Goal: Transaction & Acquisition: Purchase product/service

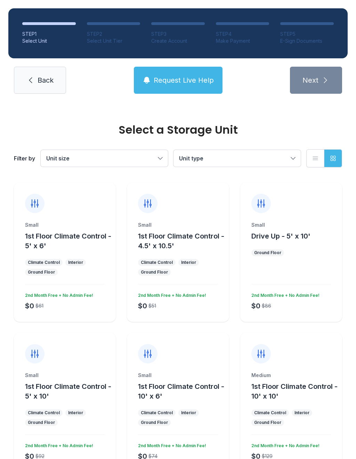
click at [84, 226] on div "Small" at bounding box center [65, 225] width 80 height 7
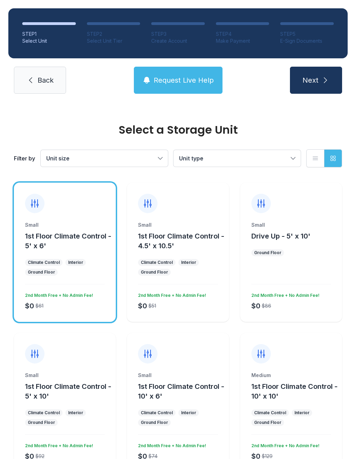
click at [322, 77] on icon "submit" at bounding box center [325, 80] width 8 height 8
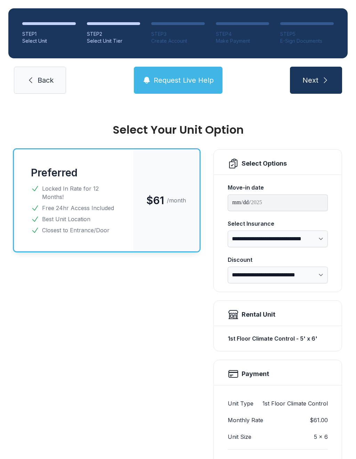
click at [35, 79] on link "Back" at bounding box center [40, 80] width 52 height 27
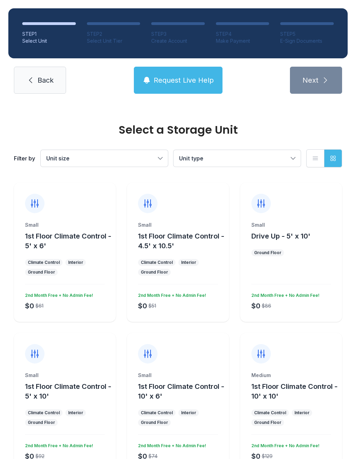
click at [302, 250] on ul "Ground Floor" at bounding box center [291, 253] width 80 height 7
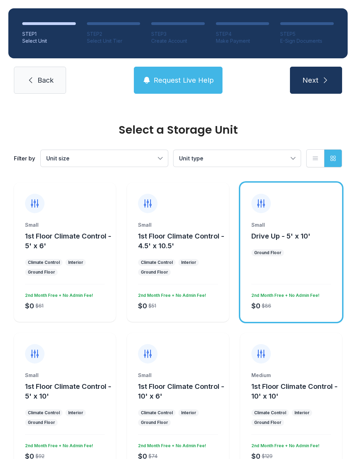
click at [317, 80] on span "Next" at bounding box center [310, 80] width 16 height 10
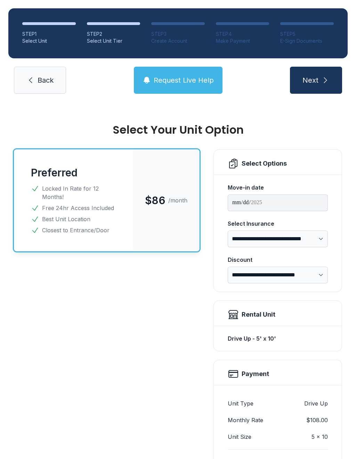
click at [47, 88] on link "Back" at bounding box center [40, 80] width 52 height 27
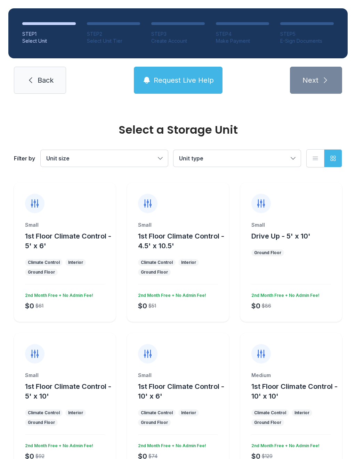
click at [91, 367] on div "Small 1st Floor Climate Control - 5' x 10' Climate Control Interior Ground Floo…" at bounding box center [65, 402] width 102 height 139
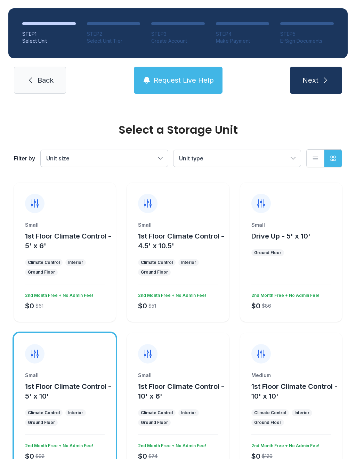
click at [319, 80] on button "Next" at bounding box center [316, 80] width 52 height 27
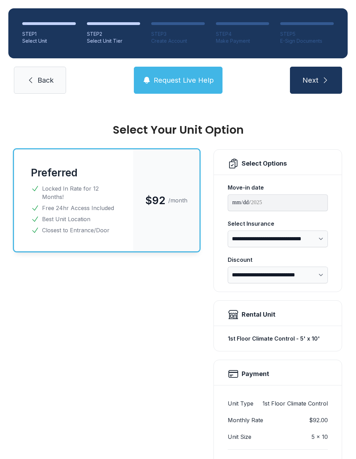
click at [50, 83] on span "Back" at bounding box center [46, 80] width 16 height 10
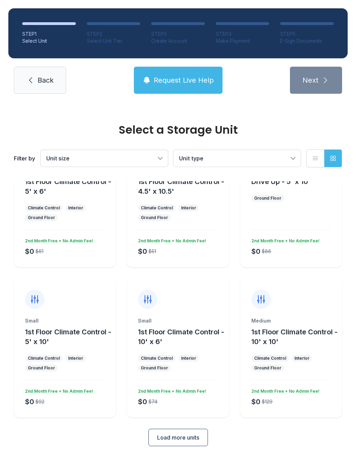
scroll to position [54, 0]
click at [188, 445] on button "Load more units" at bounding box center [177, 438] width 59 height 17
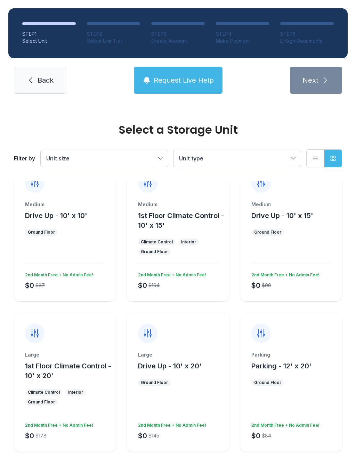
scroll to position [320, 0]
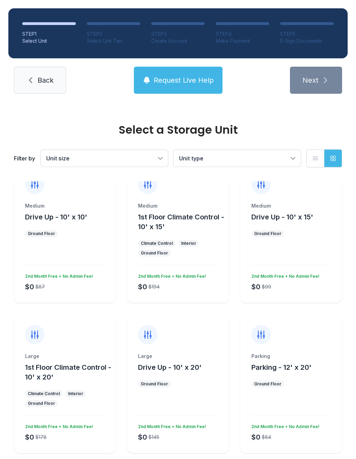
click at [302, 238] on div "Medium Drive Up - 10' x 15' Ground Floor $0 $99 2nd Month Free + No Admin Fee!" at bounding box center [291, 253] width 102 height 100
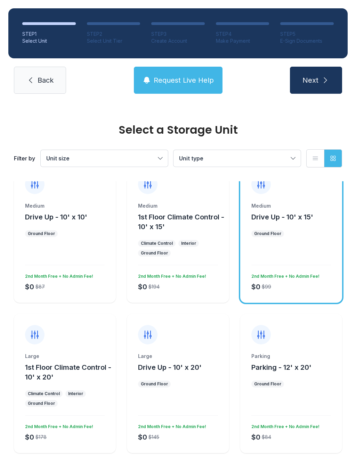
click at [326, 79] on icon "submit" at bounding box center [325, 80] width 8 height 8
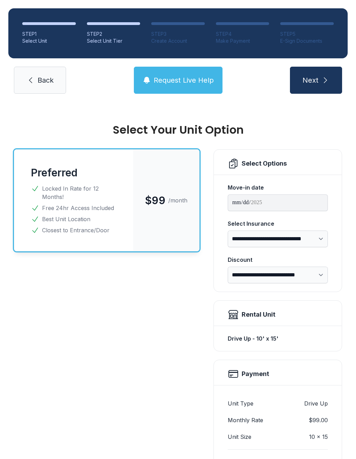
click at [42, 84] on span "Back" at bounding box center [46, 80] width 16 height 10
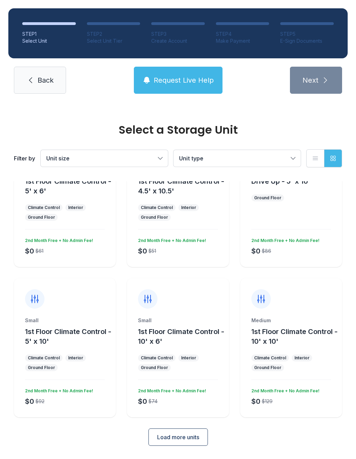
scroll to position [54, 0]
click at [178, 440] on span "Load more units" at bounding box center [178, 438] width 42 height 8
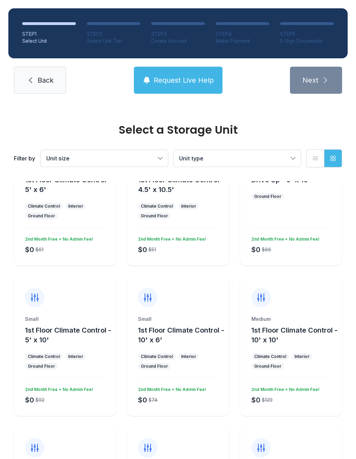
scroll to position [56, 0]
click at [88, 319] on div "Small" at bounding box center [65, 319] width 80 height 7
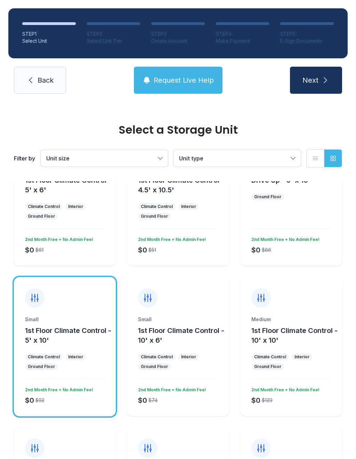
click at [311, 83] on span "Next" at bounding box center [310, 80] width 16 height 10
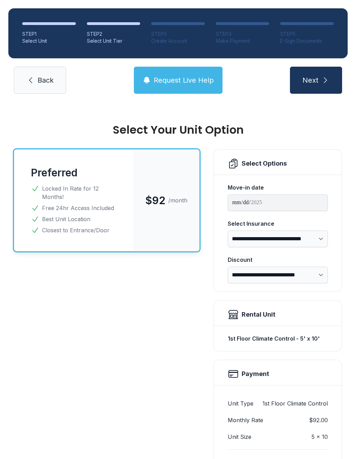
click at [39, 86] on link "Back" at bounding box center [40, 80] width 52 height 27
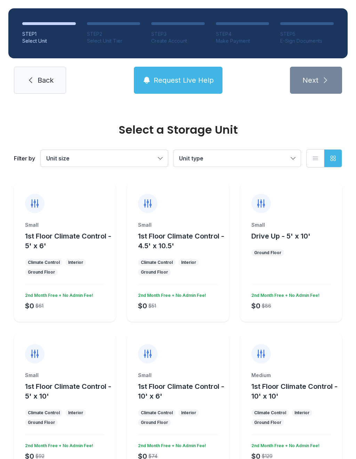
click at [86, 242] on button "1st Floor Climate Control - 5' x 6'" at bounding box center [69, 240] width 88 height 19
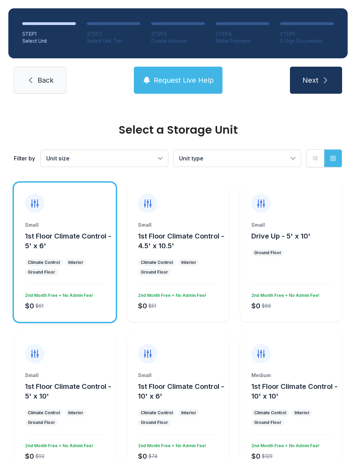
click at [314, 73] on button "Next" at bounding box center [316, 80] width 52 height 27
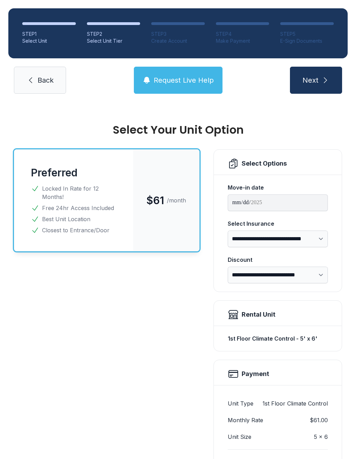
click at [40, 79] on span "Back" at bounding box center [46, 80] width 16 height 10
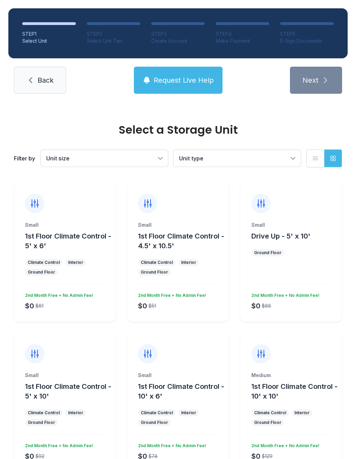
click at [300, 233] on span "Drive Up - 5' x 10'" at bounding box center [280, 236] width 59 height 8
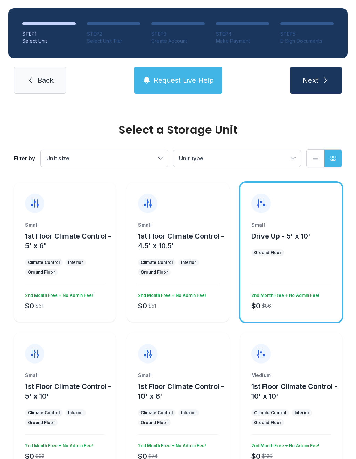
click at [323, 84] on button "Next" at bounding box center [316, 80] width 52 height 27
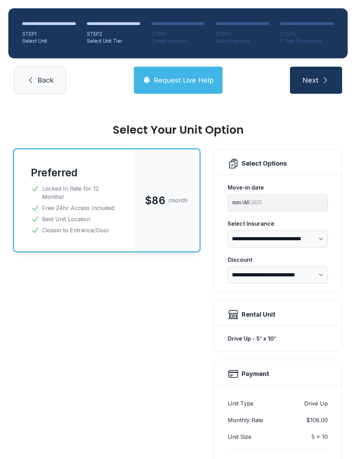
click at [48, 92] on link "Back" at bounding box center [40, 80] width 52 height 27
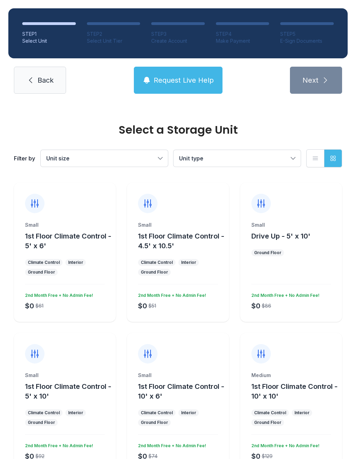
click at [244, 154] on span "Unit type" at bounding box center [233, 158] width 109 height 8
click at [145, 156] on span "Unit size" at bounding box center [100, 158] width 109 height 8
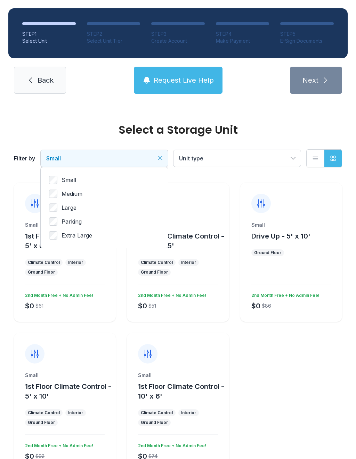
click at [336, 158] on icon "button" at bounding box center [332, 158] width 7 height 7
click at [199, 355] on div at bounding box center [178, 348] width 102 height 31
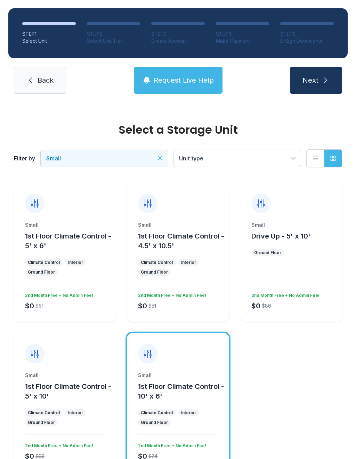
click at [318, 72] on button "Next" at bounding box center [316, 80] width 52 height 27
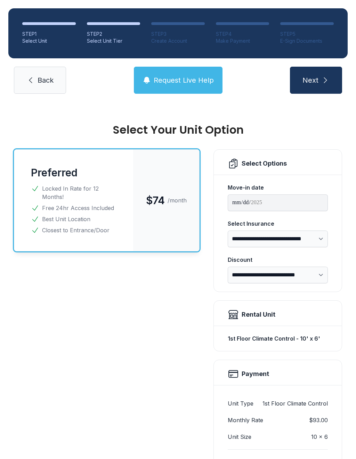
click at [44, 82] on span "Back" at bounding box center [46, 80] width 16 height 10
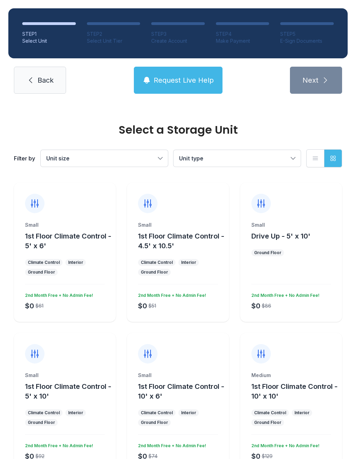
click at [89, 376] on div "Small" at bounding box center [65, 375] width 80 height 7
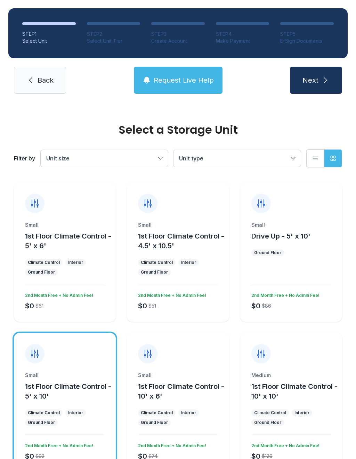
click at [320, 87] on button "Next" at bounding box center [316, 80] width 52 height 27
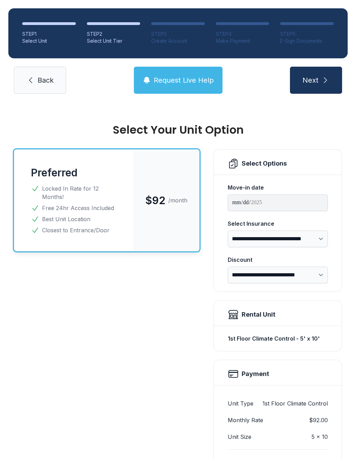
click at [54, 92] on link "Back" at bounding box center [40, 80] width 52 height 27
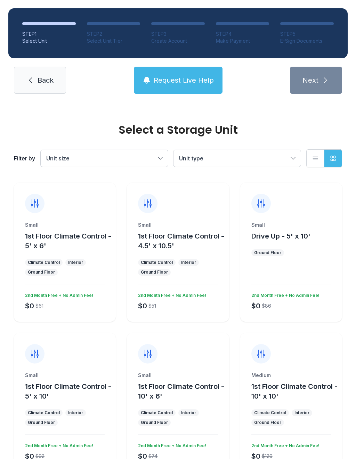
click at [182, 366] on div "Small 1st Floor Climate Control - 10' x 6' Climate Control Interior Ground Floo…" at bounding box center [178, 402] width 102 height 139
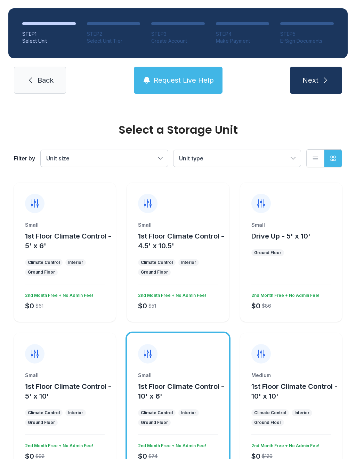
click at [320, 83] on button "Next" at bounding box center [316, 80] width 52 height 27
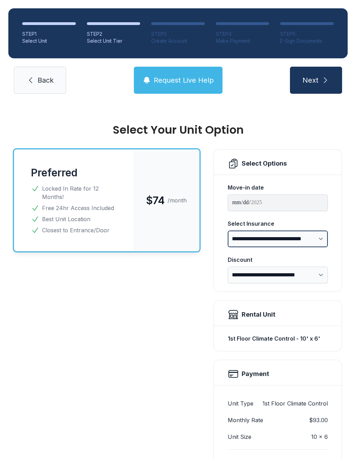
click at [285, 237] on select "**********" at bounding box center [278, 239] width 100 height 17
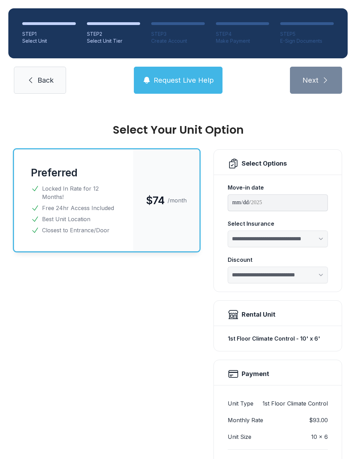
select select "****"
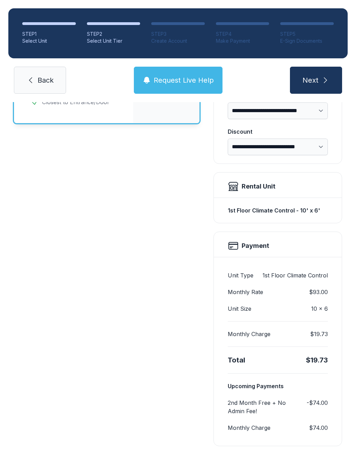
scroll to position [128, 0]
click at [312, 80] on span "Next" at bounding box center [310, 80] width 16 height 10
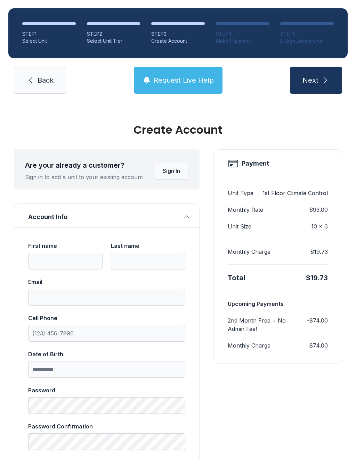
click at [173, 176] on button "Sign In" at bounding box center [171, 171] width 34 height 17
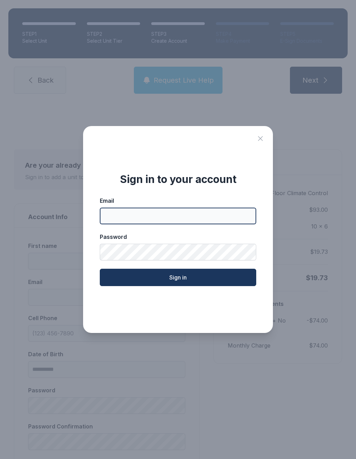
click at [197, 223] on input "Email" at bounding box center [178, 216] width 156 height 17
type input "**********"
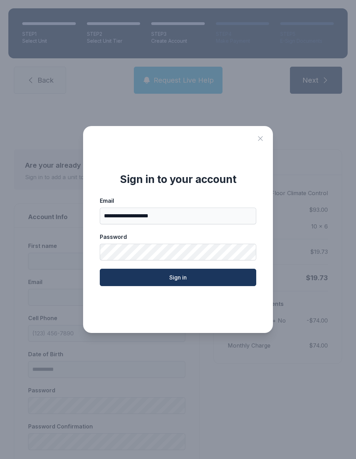
click at [200, 284] on button "Sign in" at bounding box center [178, 277] width 156 height 17
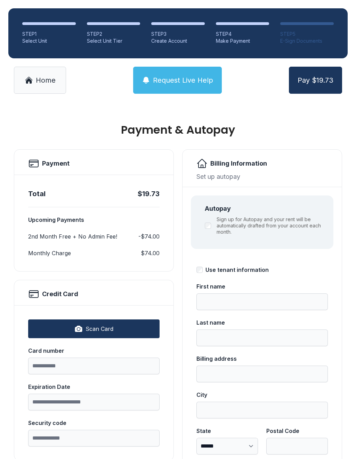
type input "*****"
type input "********"
type input "**********"
select select "**"
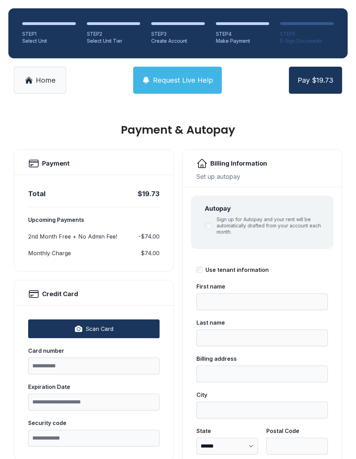
type input "*****"
click at [118, 334] on button "Scan Card" at bounding box center [93, 329] width 131 height 19
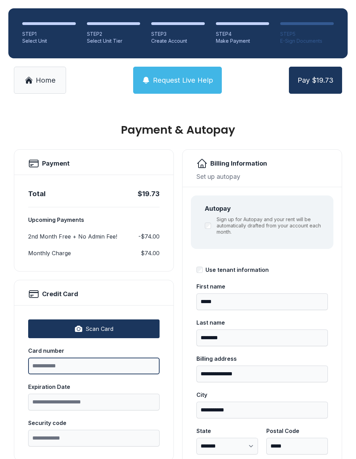
click at [107, 369] on input "Card number" at bounding box center [93, 366] width 131 height 17
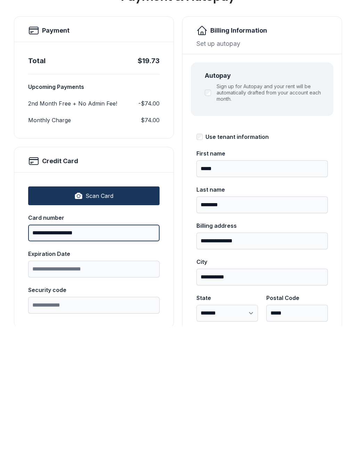
type input "**********"
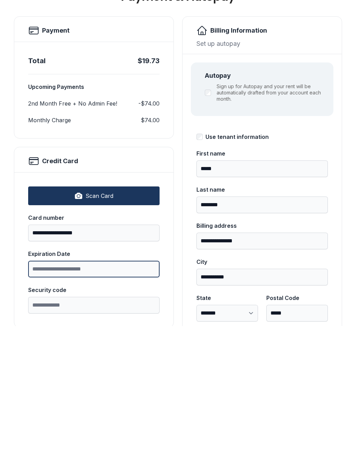
click at [104, 394] on input "Expiration Date" at bounding box center [93, 402] width 131 height 17
type input "*****"
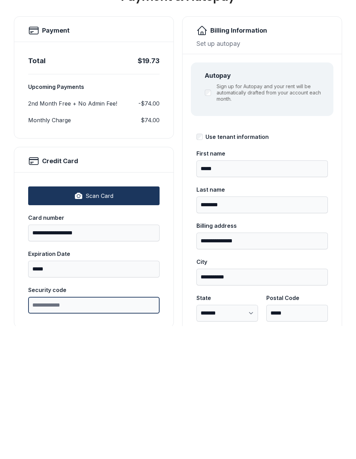
click at [117, 430] on input "Security code" at bounding box center [93, 438] width 131 height 17
type input "***"
click at [315, 67] on button "Pay $19.73" at bounding box center [315, 80] width 53 height 27
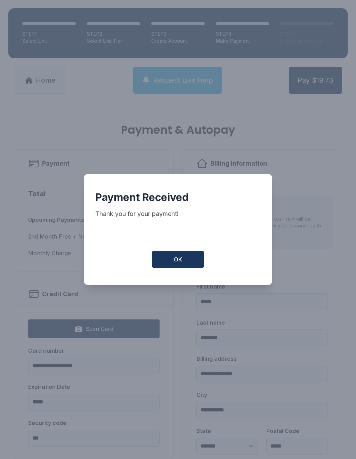
scroll to position [-22, 0]
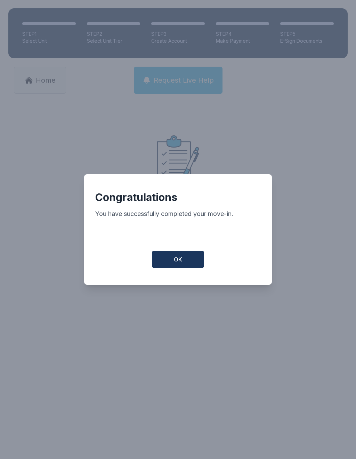
click at [187, 268] on button "OK" at bounding box center [178, 259] width 52 height 17
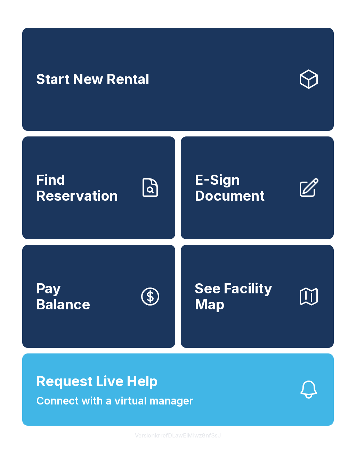
click at [179, 409] on span "Connect with a virtual manager" at bounding box center [114, 401] width 157 height 16
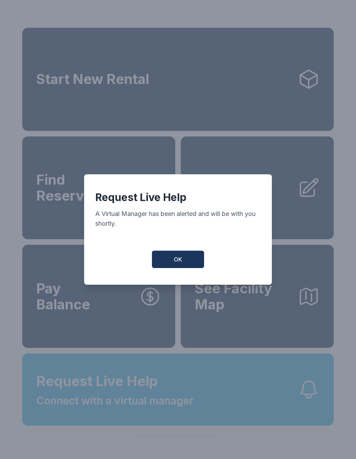
click at [181, 264] on span "OK" at bounding box center [178, 259] width 8 height 8
